Goal: Transaction & Acquisition: Purchase product/service

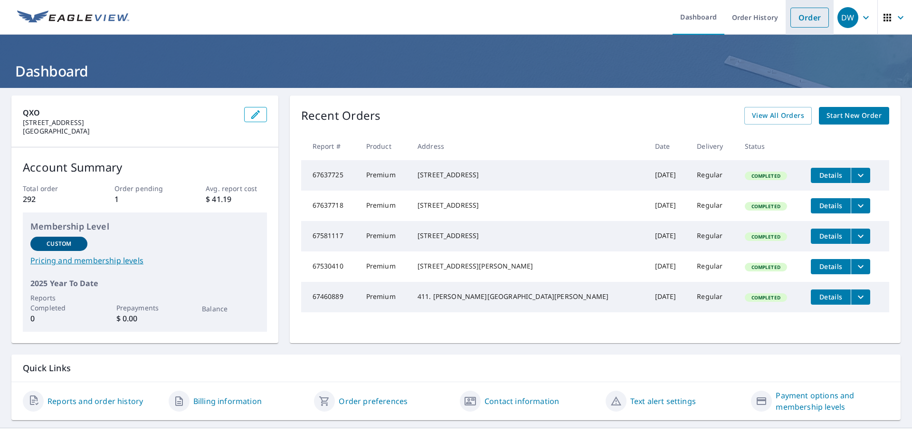
click at [802, 26] on link "Order" at bounding box center [809, 18] width 38 height 20
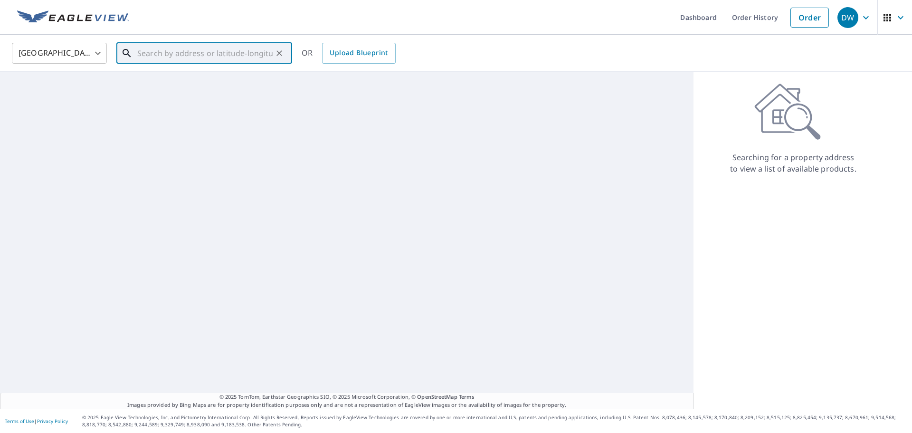
click at [230, 58] on input "text" at bounding box center [204, 53] width 135 height 27
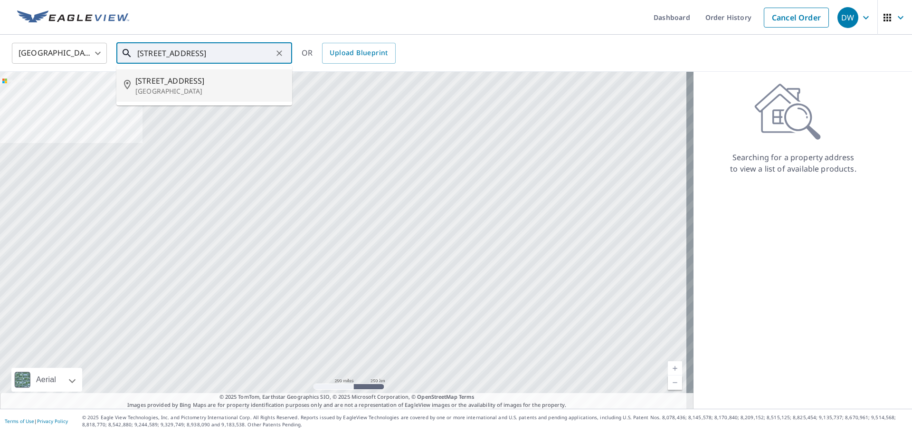
click at [174, 86] on p "[GEOGRAPHIC_DATA]" at bounding box center [209, 90] width 149 height 9
type input "[STREET_ADDRESS]"
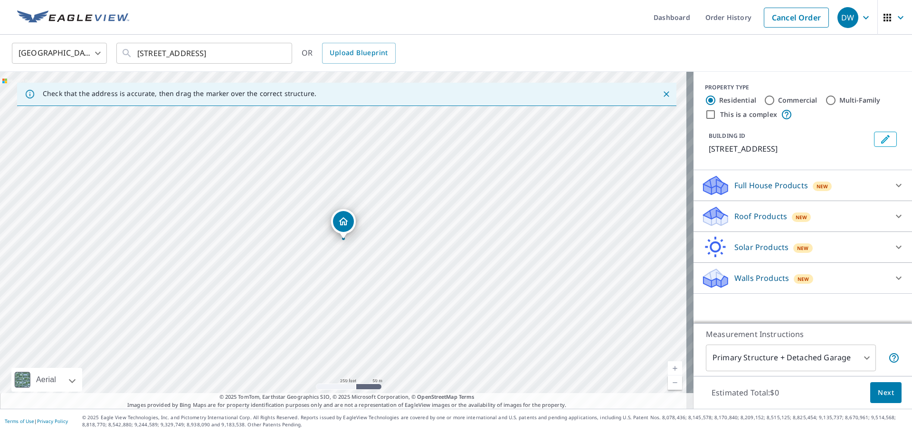
click at [819, 223] on div "Roof Products New" at bounding box center [794, 216] width 186 height 22
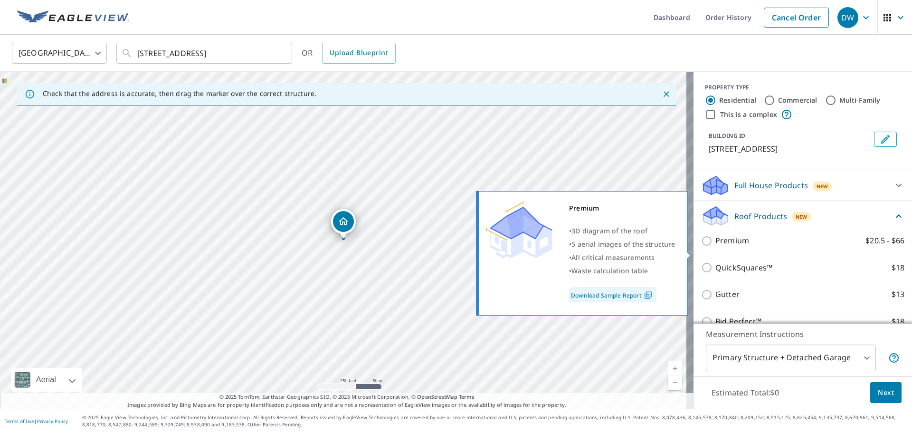
click at [715, 246] on p "Premium" at bounding box center [732, 241] width 34 height 12
click at [711, 246] on input "Premium $20.5 - $66" at bounding box center [708, 240] width 14 height 11
checkbox input "true"
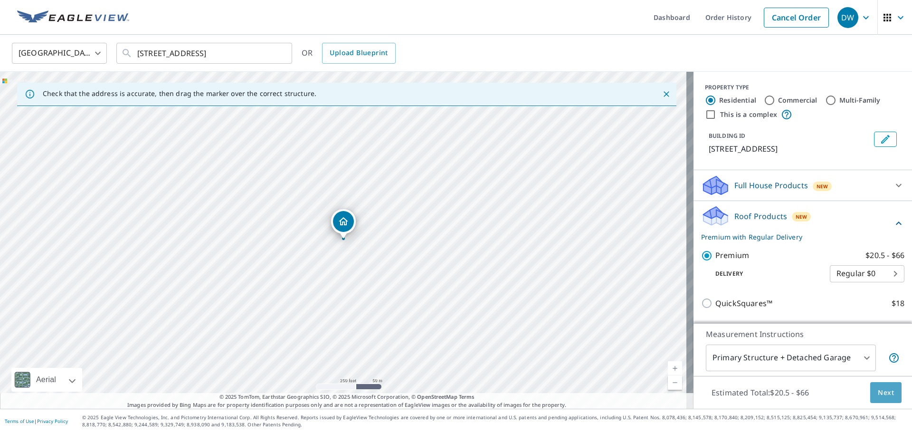
click at [881, 395] on span "Next" at bounding box center [886, 393] width 16 height 12
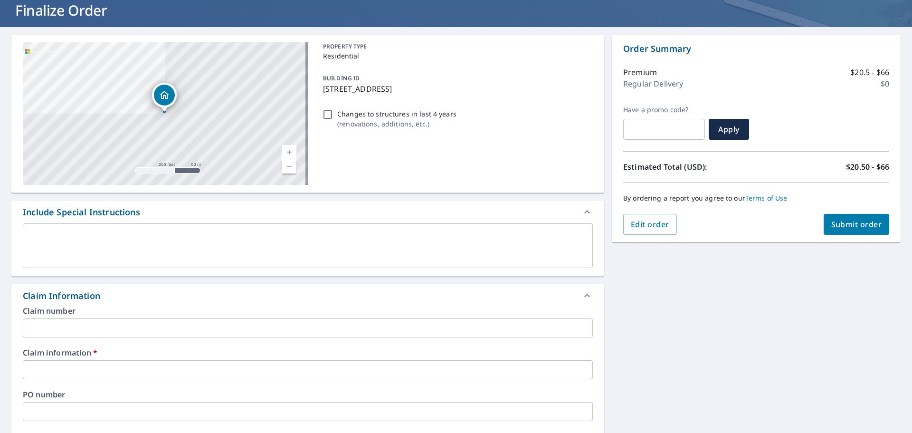
scroll to position [95, 0]
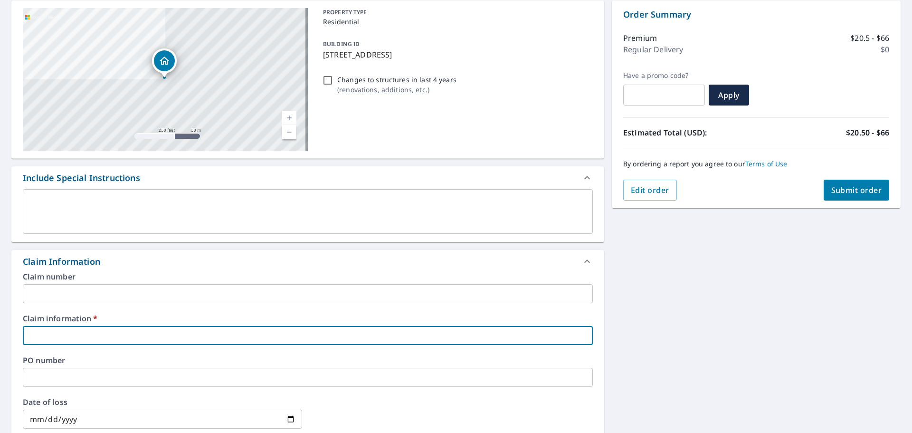
click at [73, 330] on input "text" at bounding box center [308, 335] width 570 height 19
type input "s"
checkbox input "true"
type input "sh"
checkbox input "true"
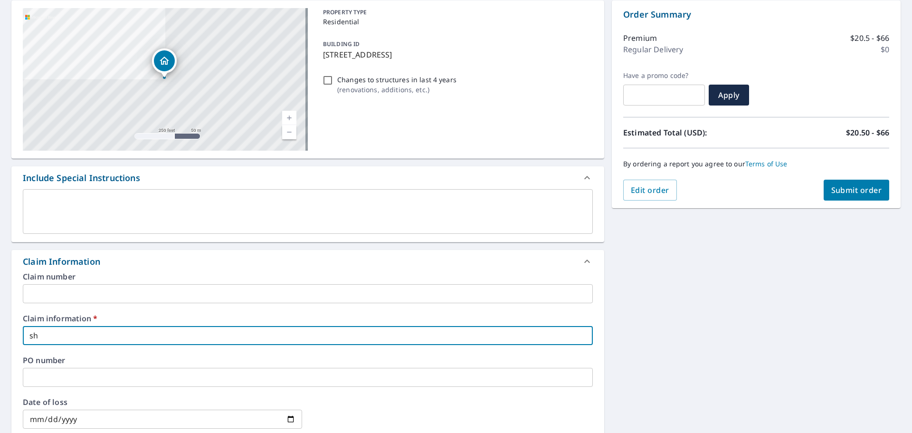
type input "sho"
checkbox input "true"
type input "shor"
checkbox input "true"
type input "shore"
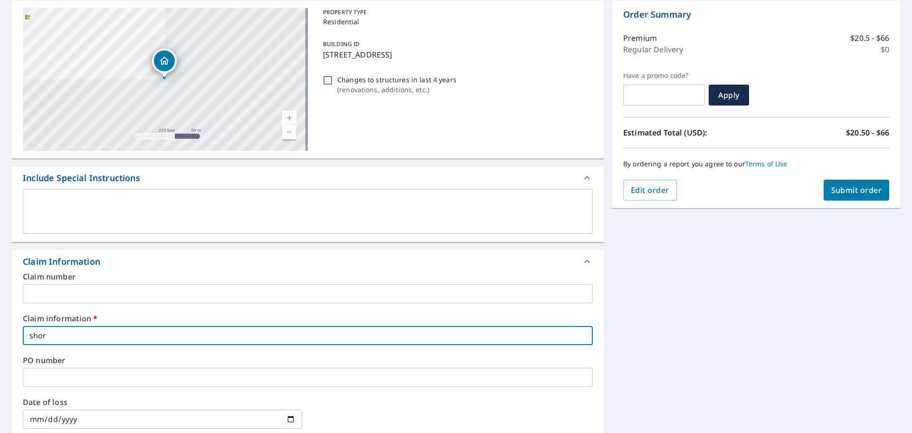
checkbox input "true"
type input "shore"
checkbox input "true"
type input "shore seal"
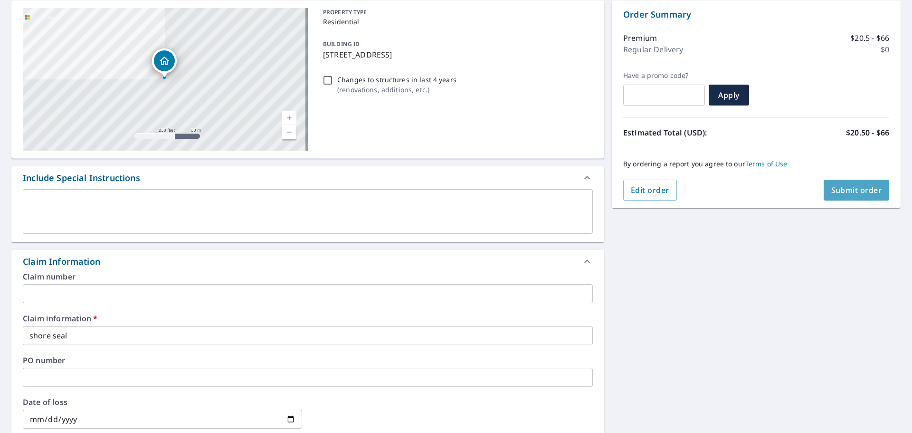
click at [848, 194] on span "Submit order" at bounding box center [856, 190] width 51 height 10
checkbox input "true"
